Goal: Navigation & Orientation: Find specific page/section

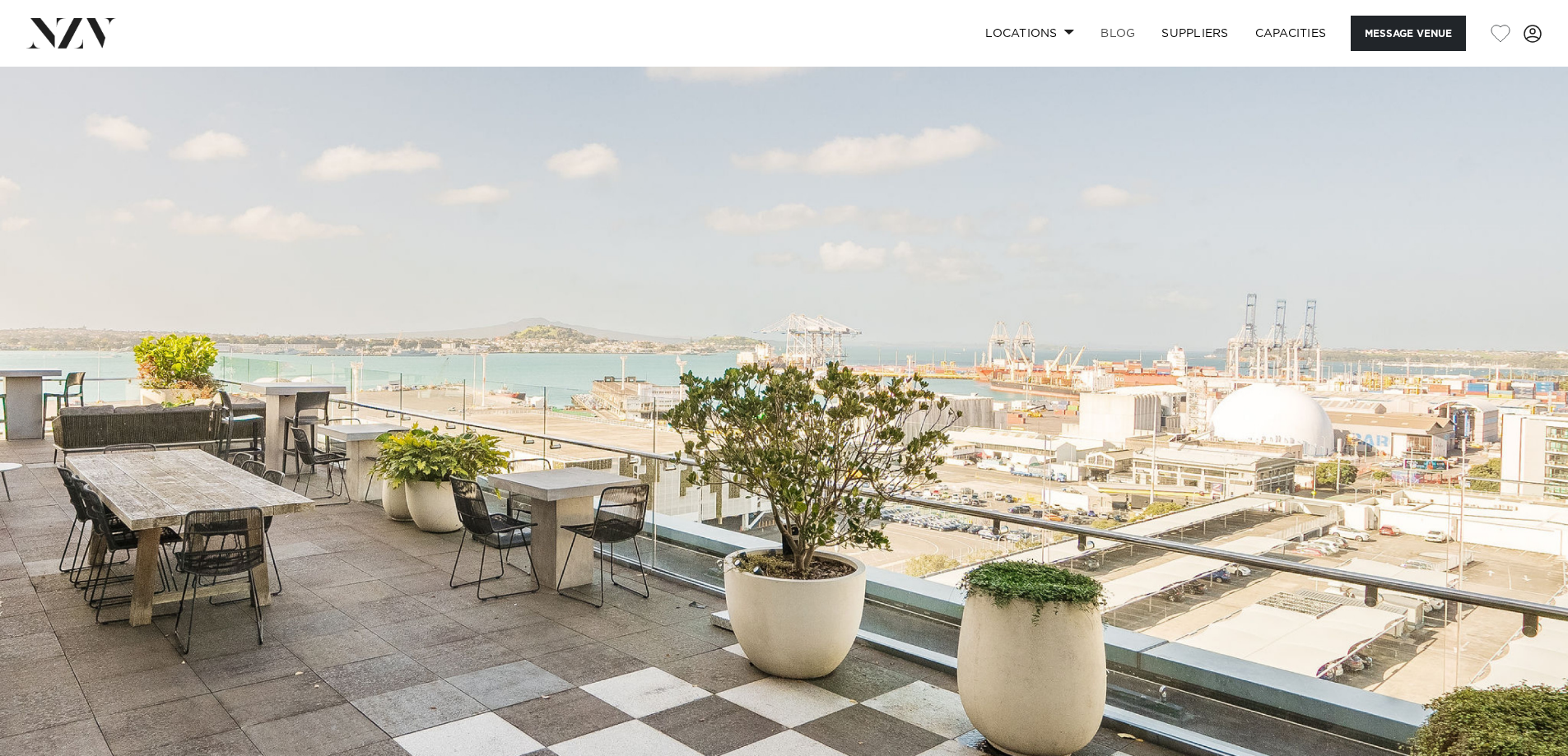
click at [1110, 32] on link "BLOG" at bounding box center [1118, 34] width 61 height 36
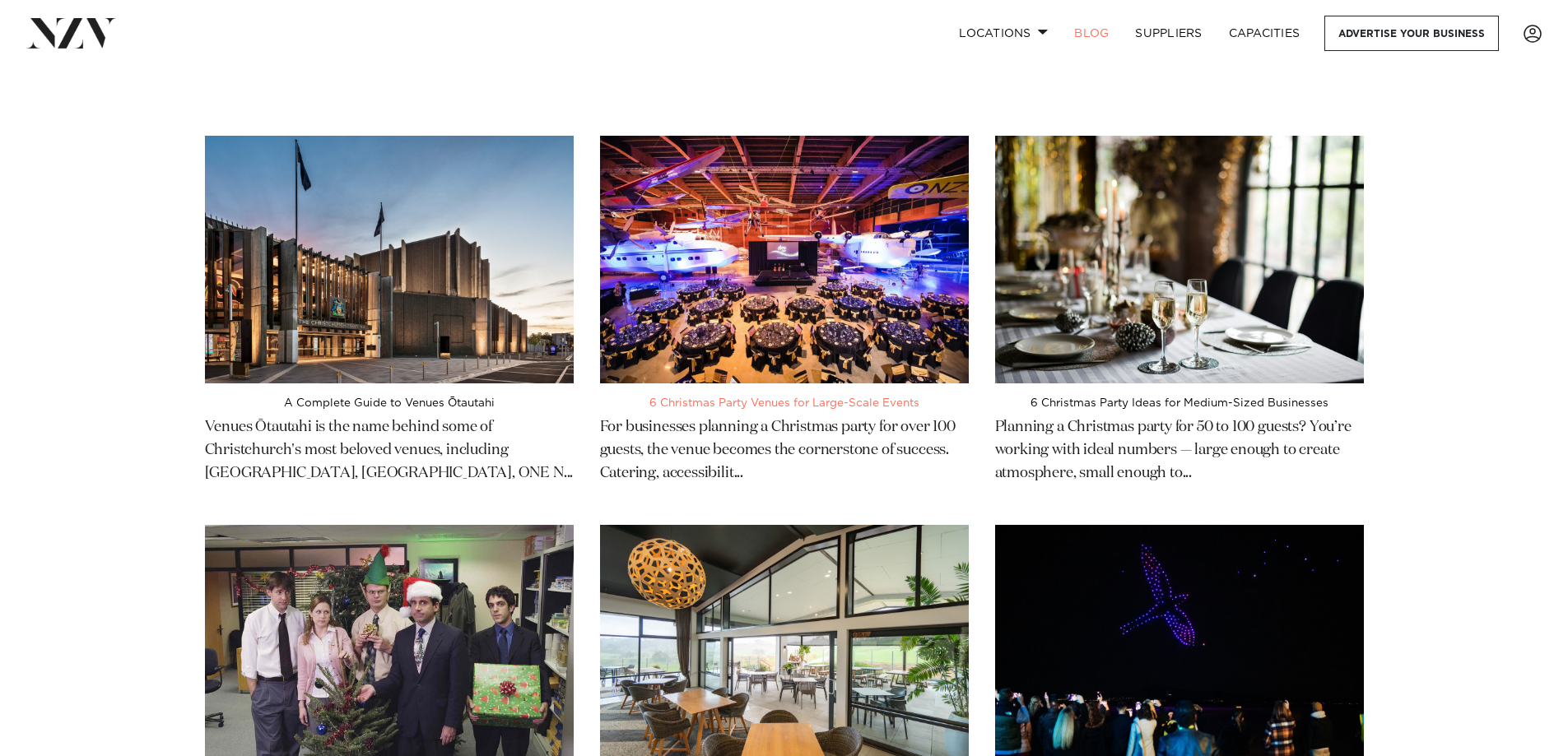
click at [802, 282] on img at bounding box center [784, 259] width 369 height 248
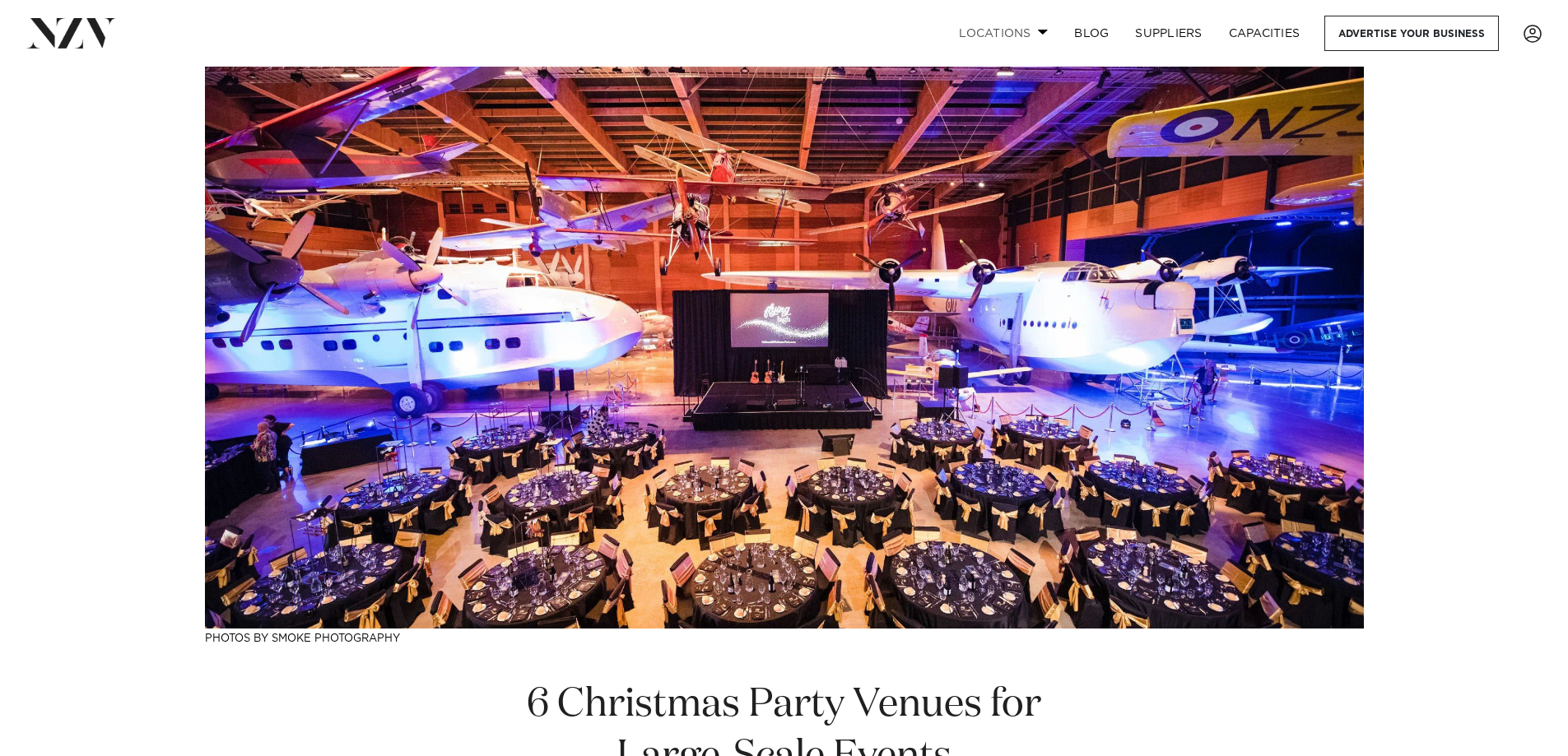
click at [1022, 33] on link "Locations" at bounding box center [1003, 34] width 115 height 36
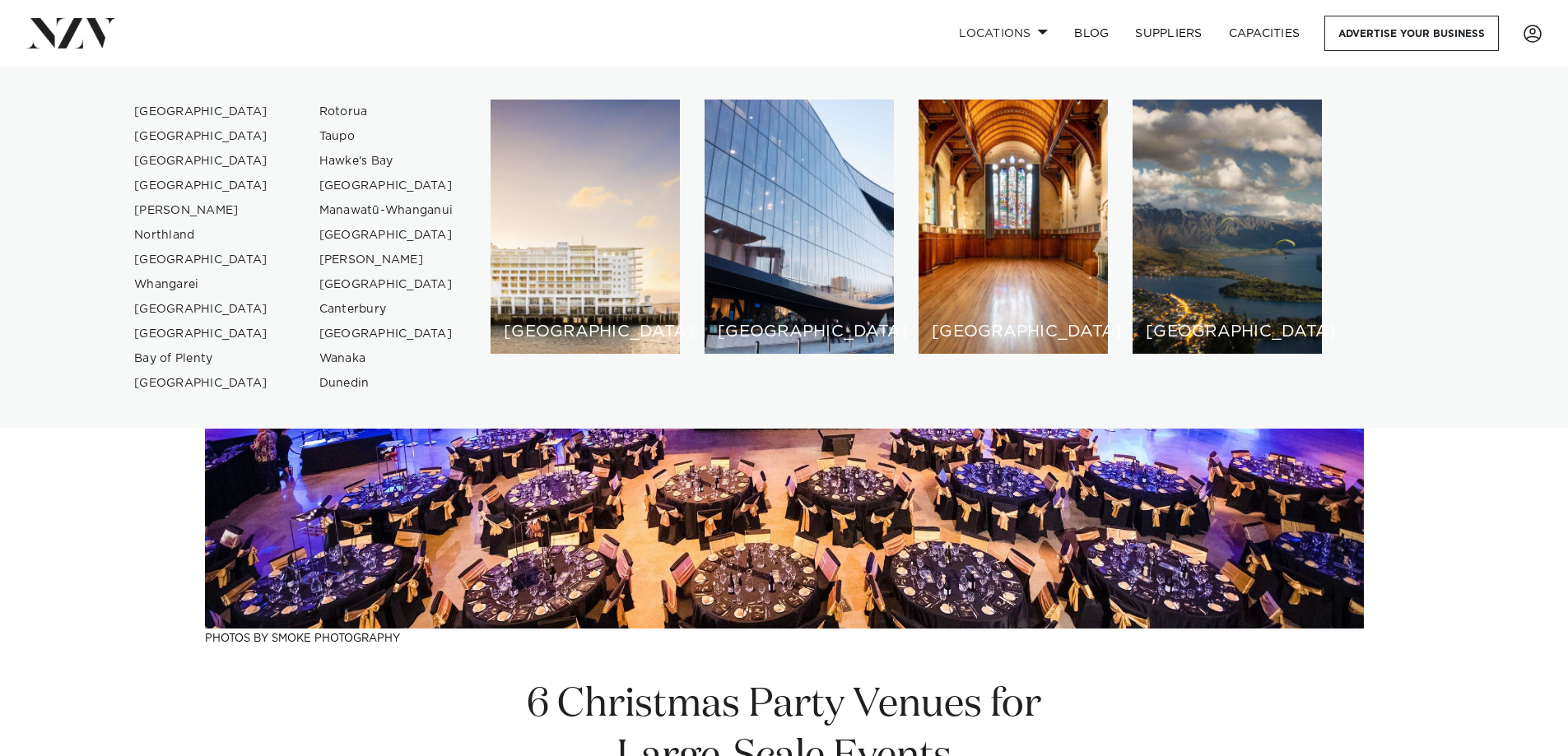
click at [567, 30] on div "Locations [GEOGRAPHIC_DATA] [GEOGRAPHIC_DATA] [GEOGRAPHIC_DATA] [GEOGRAPHIC_DAT…" at bounding box center [1010, 34] width 1063 height 36
